Goal: Information Seeking & Learning: Learn about a topic

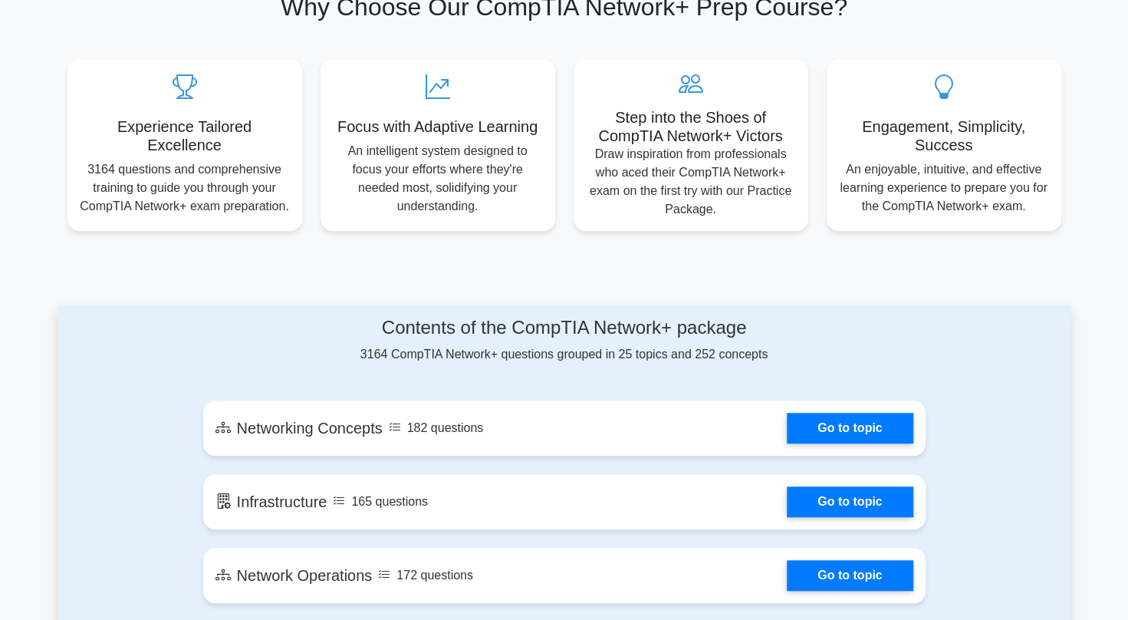
scroll to position [383, 0]
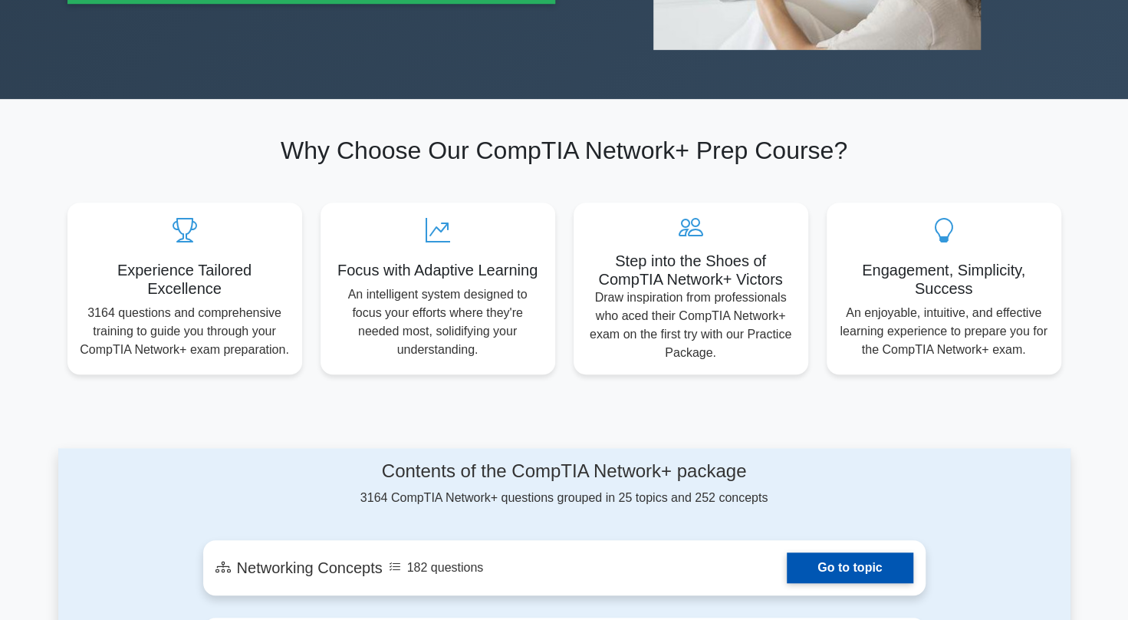
click at [852, 560] on link "Go to topic" at bounding box center [850, 567] width 126 height 31
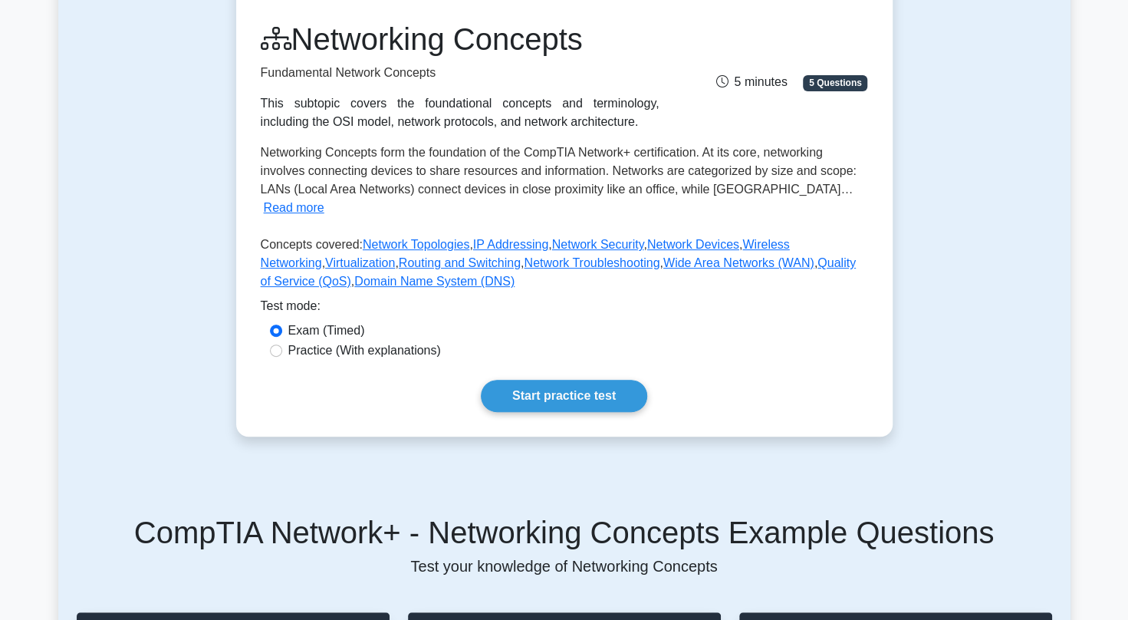
scroll to position [204, 0]
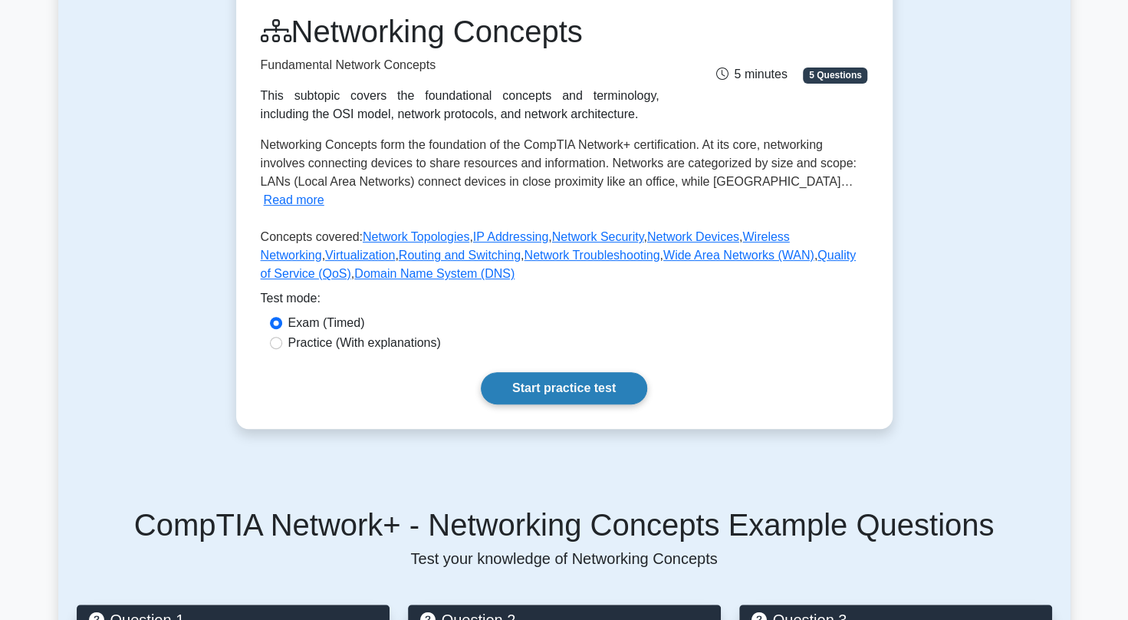
click at [565, 372] on link "Start practice test" at bounding box center [564, 388] width 166 height 32
click at [275, 337] on input "Practice (With explanations)" at bounding box center [276, 343] width 12 height 12
radio input "true"
click at [549, 372] on link "Start practice test" at bounding box center [564, 388] width 166 height 32
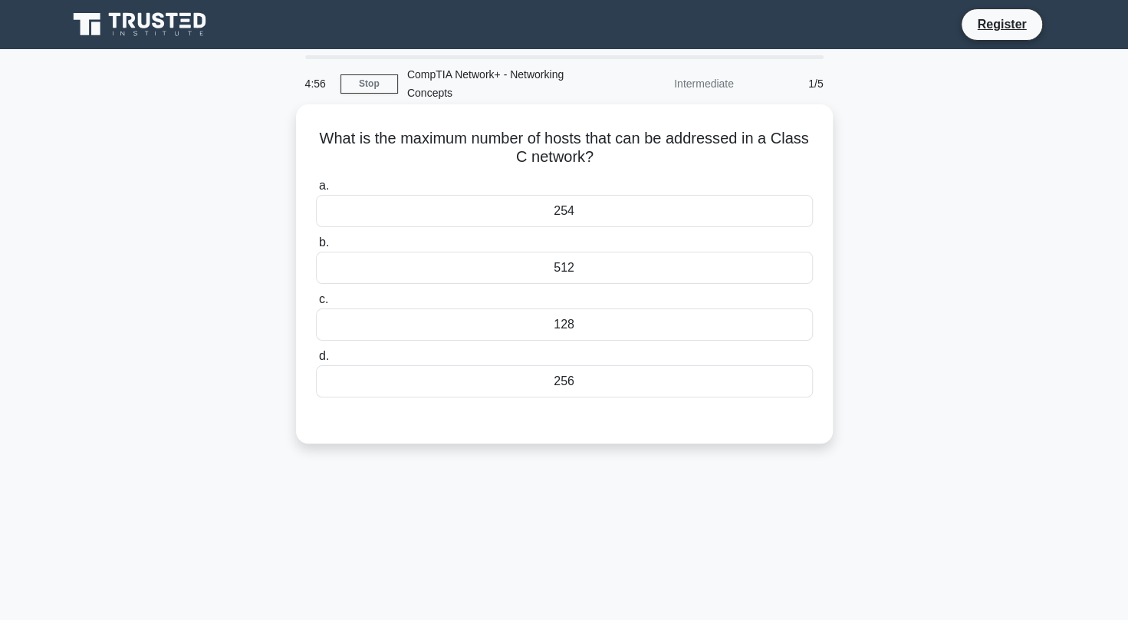
click at [580, 285] on div "a. 254 b. 512 c." at bounding box center [564, 286] width 515 height 227
click at [523, 271] on div "512" at bounding box center [564, 268] width 497 height 32
click at [316, 248] on input "b. 512" at bounding box center [316, 243] width 0 height 10
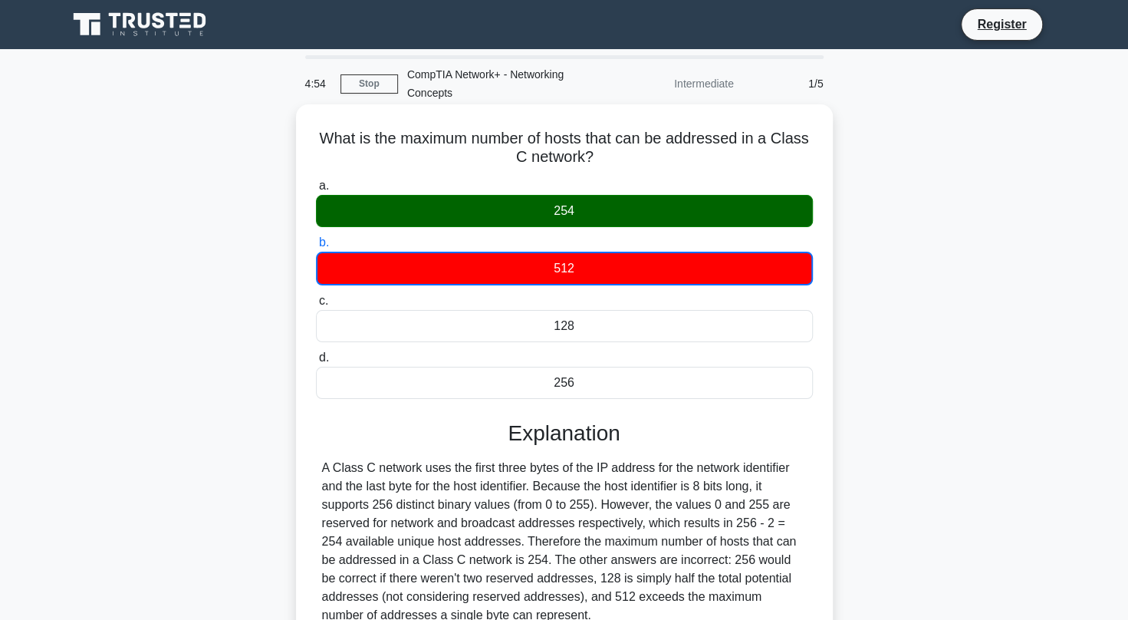
scroll to position [209, 0]
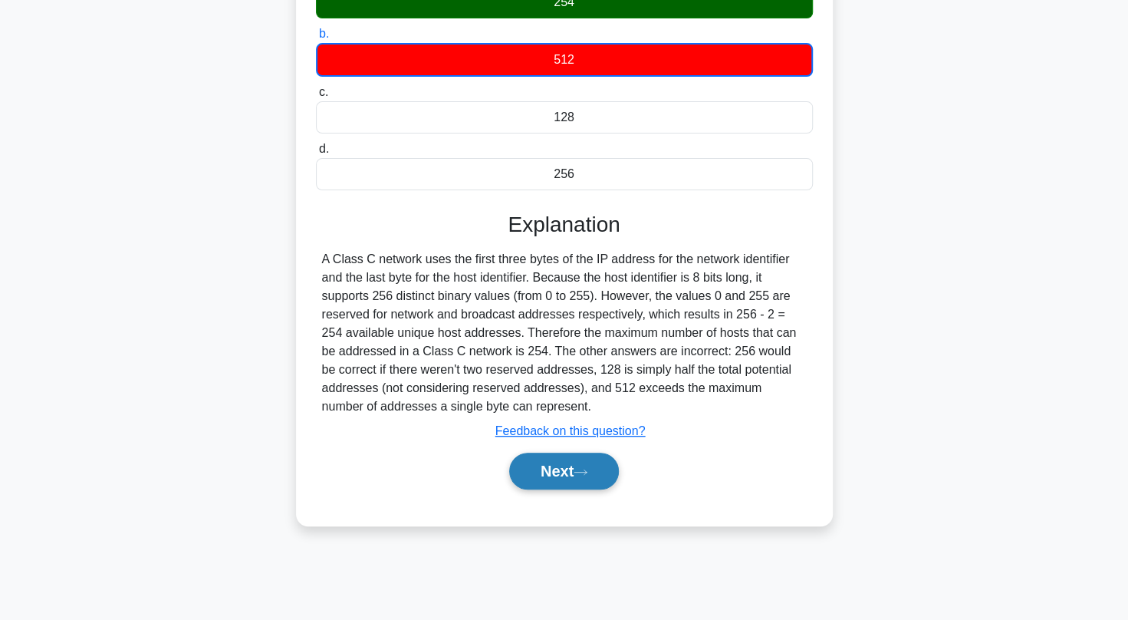
click at [566, 467] on button "Next" at bounding box center [564, 470] width 110 height 37
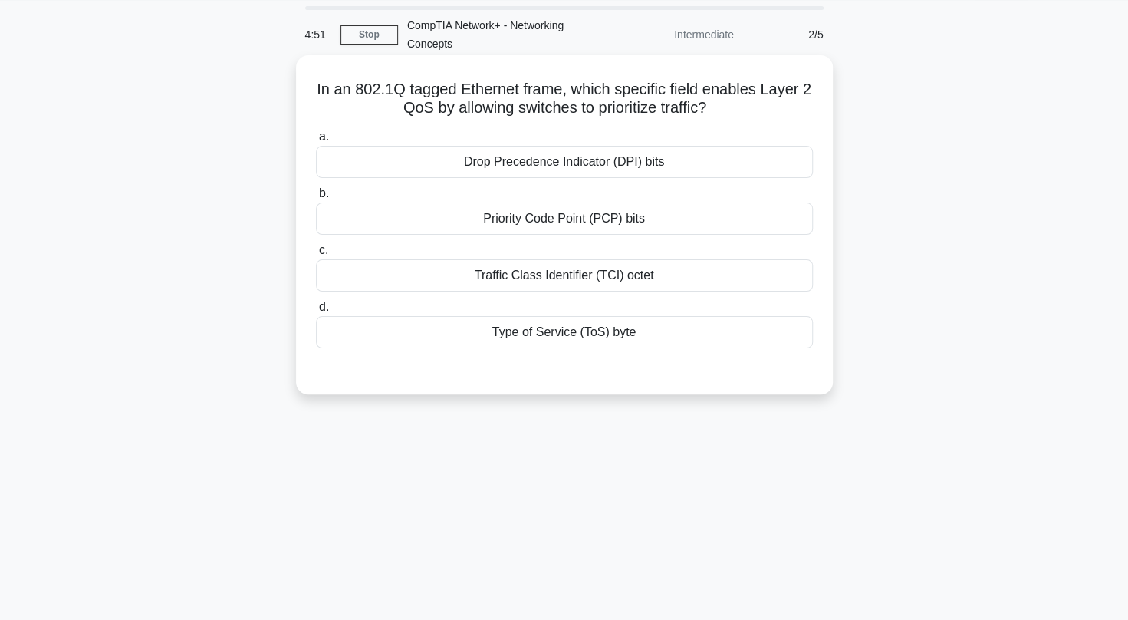
scroll to position [48, 0]
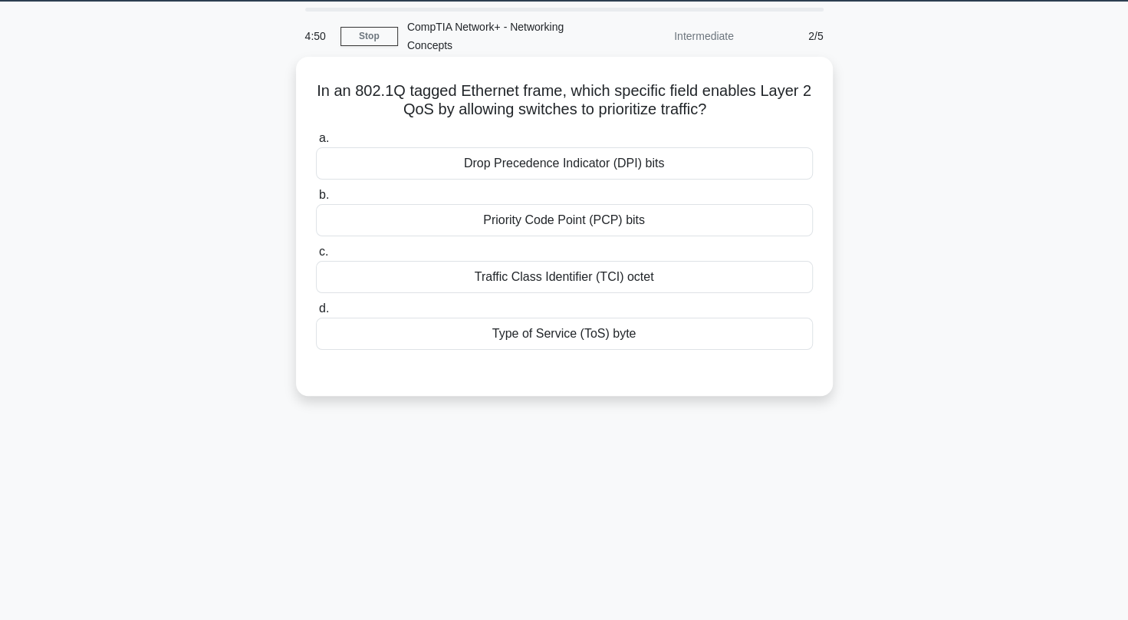
click at [540, 170] on div "Drop Precedence Indicator (DPI) bits" at bounding box center [564, 163] width 497 height 32
click at [316, 143] on input "a. Drop Precedence Indicator (DPI) bits" at bounding box center [316, 138] width 0 height 10
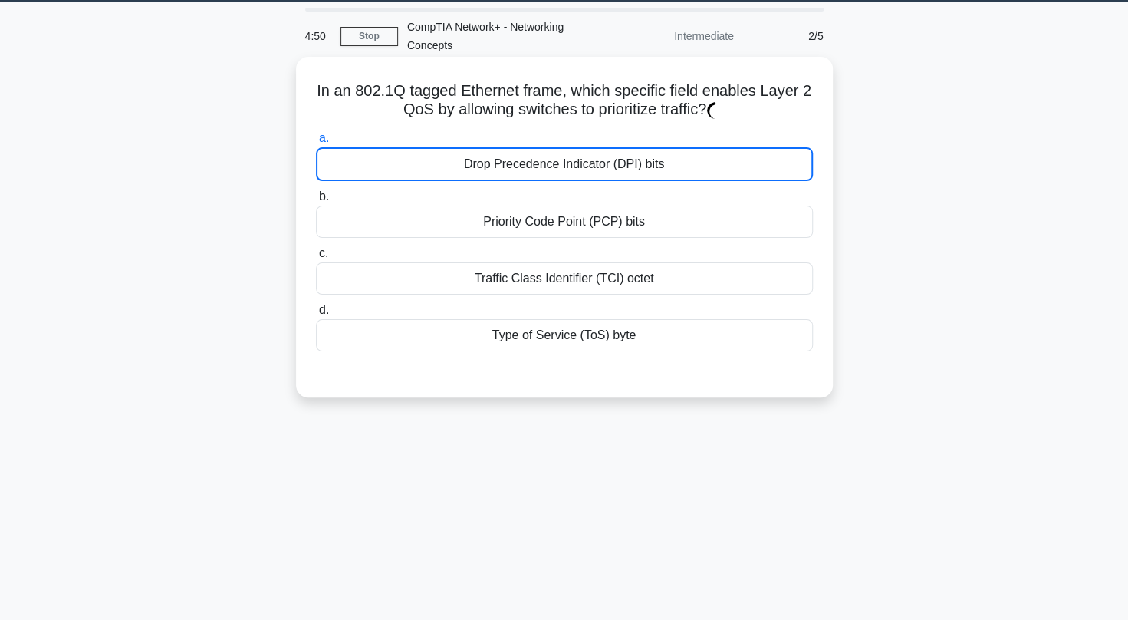
click at [540, 170] on div "Drop Precedence Indicator (DPI) bits" at bounding box center [564, 164] width 497 height 34
click at [316, 143] on input "a. Drop Precedence Indicator (DPI) bits" at bounding box center [316, 138] width 0 height 10
